Goal: Transaction & Acquisition: Book appointment/travel/reservation

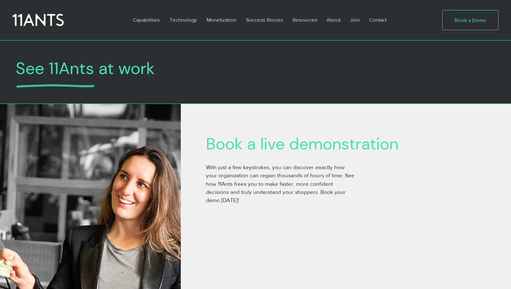
drag, startPoint x: 0, startPoint y: 0, endPoint x: 463, endPoint y: 17, distance: 462.9
click at [463, 17] on span "Book a Demo" at bounding box center [470, 20] width 32 height 8
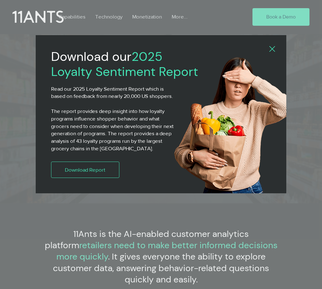
click at [276, 18] on div "2025 Loyalty Sentiment Report" at bounding box center [161, 144] width 322 height 289
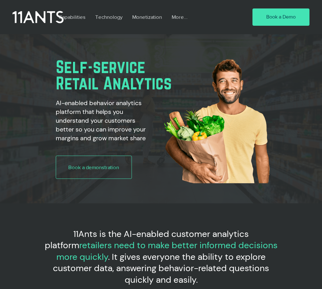
click at [276, 18] on span "Book a Demo" at bounding box center [281, 16] width 29 height 7
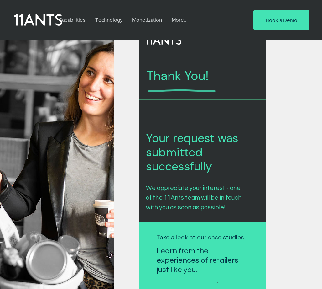
click at [33, 19] on icon at bounding box center [38, 20] width 49 height 14
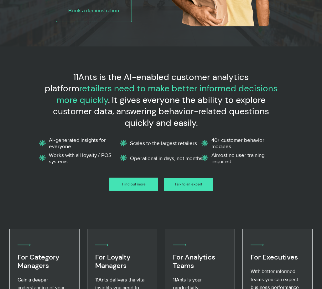
click at [126, 179] on link "Find out more" at bounding box center [133, 183] width 49 height 13
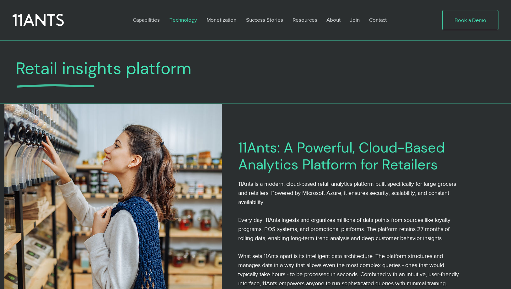
click at [322, 15] on link "Book a Demo" at bounding box center [470, 20] width 56 height 20
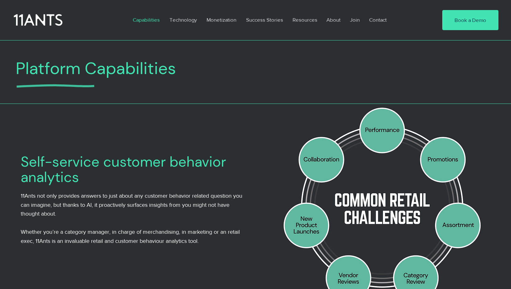
click at [56, 23] on icon at bounding box center [38, 20] width 49 height 14
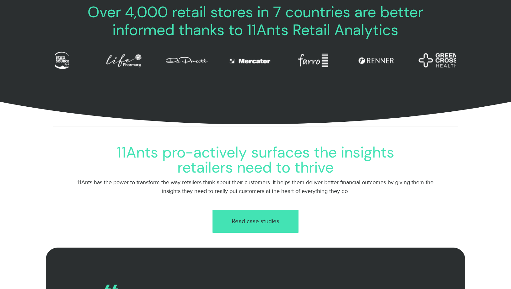
scroll to position [596, 0]
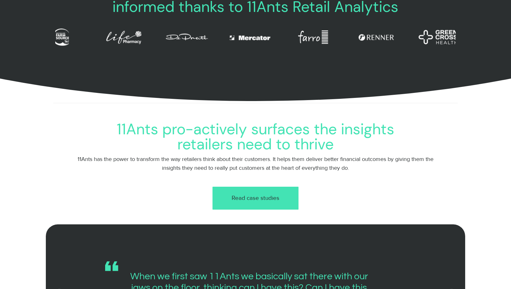
click at [260, 190] on link "Read case studies" at bounding box center [255, 198] width 86 height 23
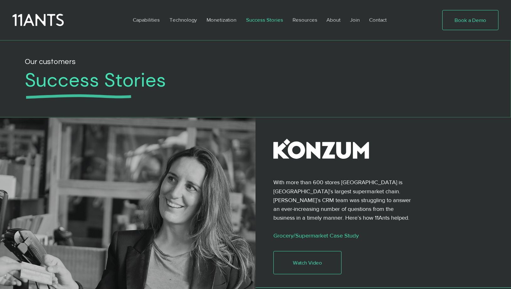
click at [470, 22] on span "Book a Demo" at bounding box center [470, 20] width 32 height 8
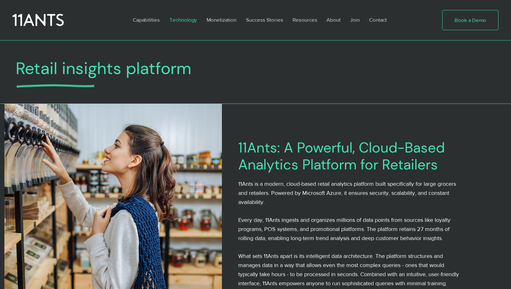
click at [483, 18] on span "Book a Demo" at bounding box center [470, 20] width 32 height 8
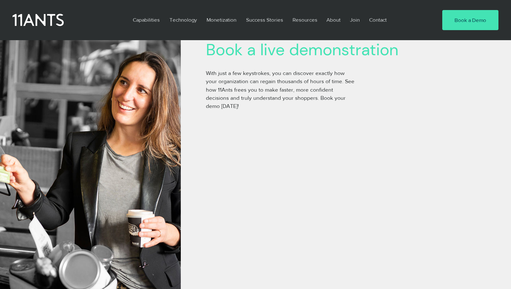
click at [440, 118] on div "main content" at bounding box center [346, 251] width 330 height 483
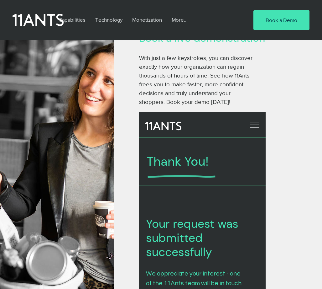
scroll to position [94, 0]
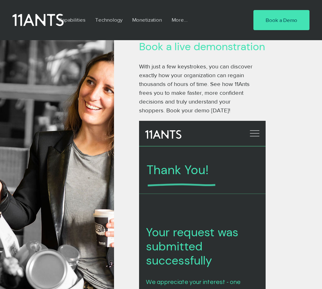
drag, startPoint x: 78, startPoint y: 51, endPoint x: 274, endPoint y: 188, distance: 238.6
click at [274, 188] on div "main content" at bounding box center [218, 253] width 208 height 489
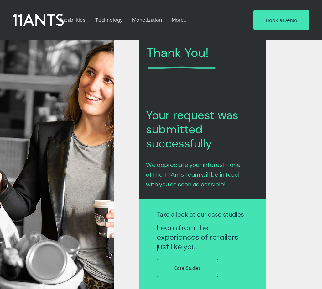
scroll to position [220, 0]
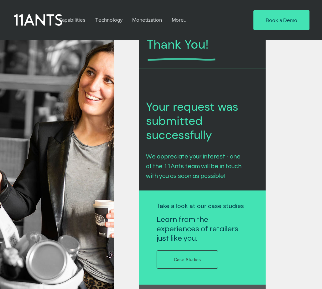
click at [45, 23] on icon at bounding box center [38, 20] width 49 height 14
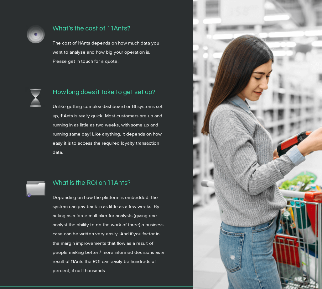
scroll to position [2178, 0]
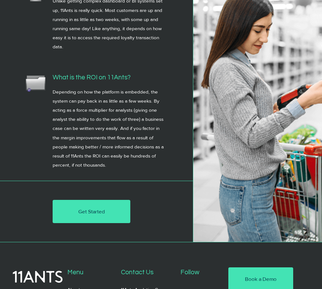
click at [103, 218] on link "Get Started" at bounding box center [92, 211] width 78 height 23
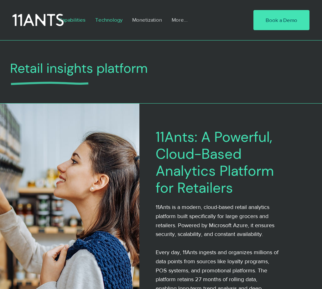
click at [69, 19] on p "Capabilities" at bounding box center [72, 20] width 33 height 14
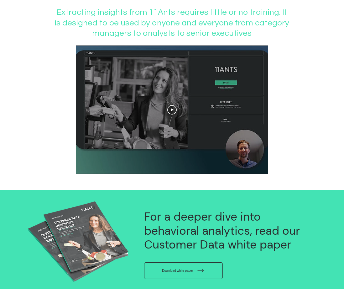
scroll to position [439, 0]
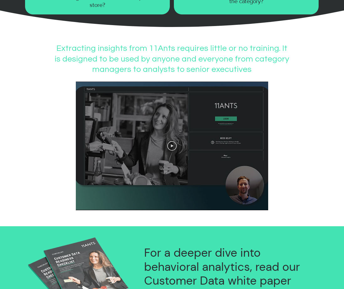
click at [171, 151] on icon "Play video" at bounding box center [171, 145] width 9 height 9
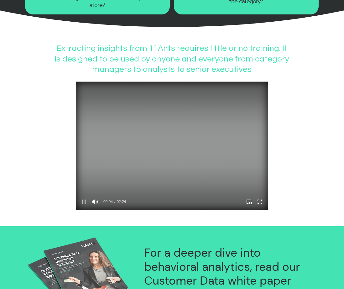
click at [85, 203] on icon "Pause" at bounding box center [83, 201] width 3 height 4
click at [133, 171] on video at bounding box center [172, 146] width 193 height 128
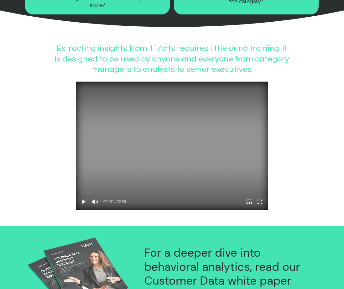
click at [133, 171] on video at bounding box center [172, 146] width 193 height 128
click at [162, 156] on video at bounding box center [172, 146] width 193 height 128
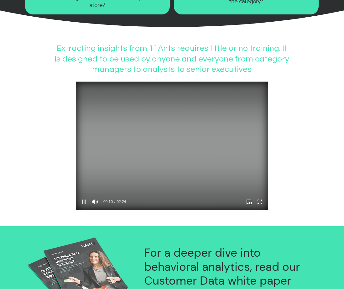
click at [162, 156] on video at bounding box center [172, 146] width 193 height 128
click at [217, 141] on video at bounding box center [172, 146] width 193 height 128
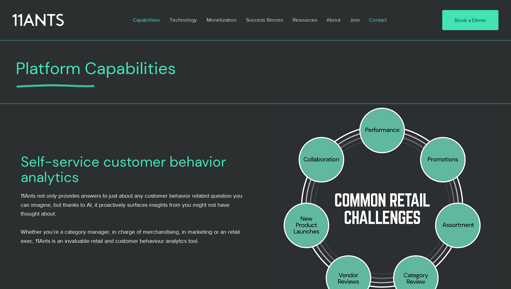
click at [344, 22] on p "Contact" at bounding box center [378, 20] width 24 height 14
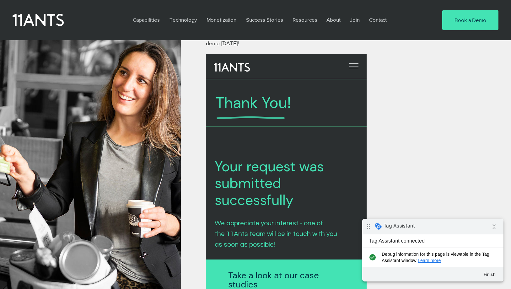
click at [394, 135] on div "main content" at bounding box center [306, 188] width 251 height 484
click at [314, 140] on div at bounding box center [285, 135] width 161 height 16
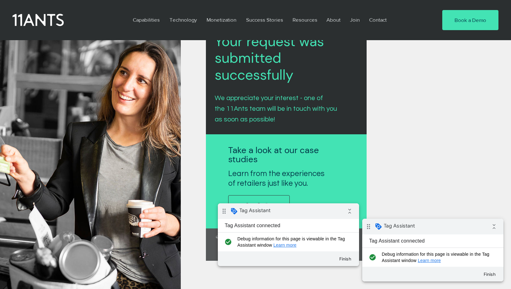
scroll to position [282, 0]
click at [414, 125] on div "main content" at bounding box center [306, 63] width 251 height 484
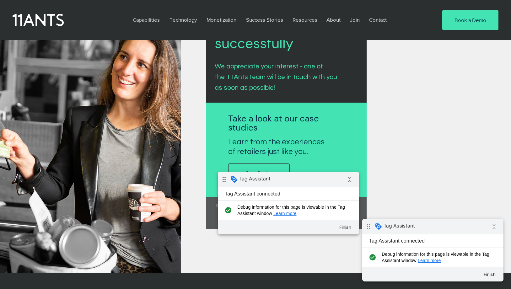
click at [406, 129] on div "main content" at bounding box center [306, 31] width 251 height 484
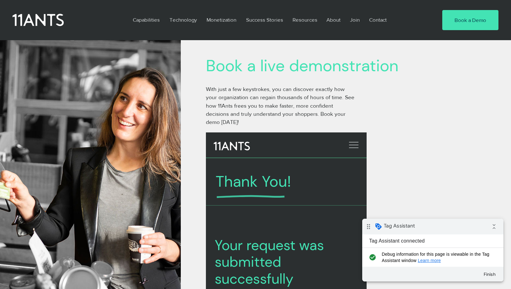
scroll to position [56, 0]
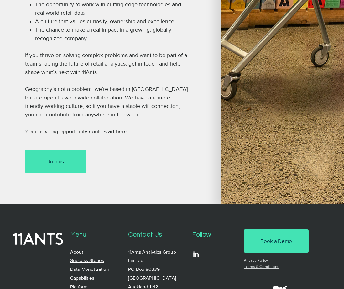
scroll to position [532, 0]
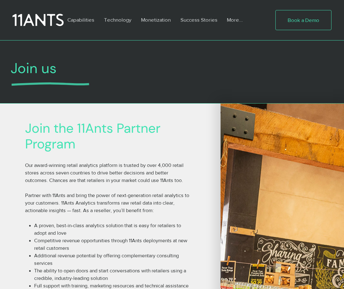
click at [312, 16] on link "Book a Demo" at bounding box center [304, 20] width 56 height 20
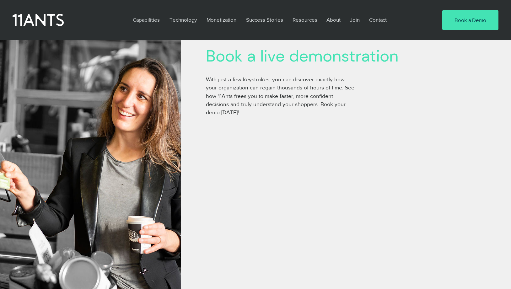
scroll to position [56, 0]
